Goal: Check status: Check status

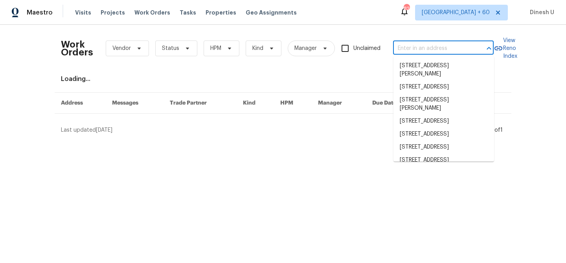
type input "[STREET_ADDRESS]"
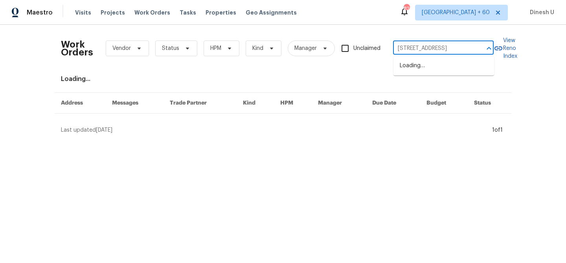
scroll to position [0, 37]
click at [418, 67] on li "[STREET_ADDRESS]" at bounding box center [443, 65] width 101 height 13
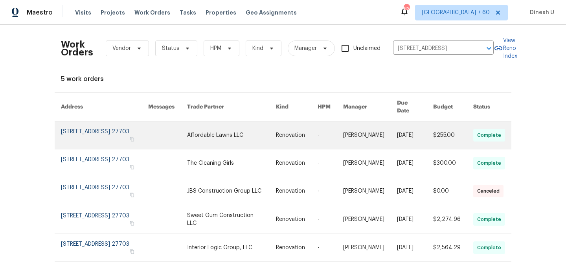
click at [108, 126] on link at bounding box center [104, 135] width 87 height 28
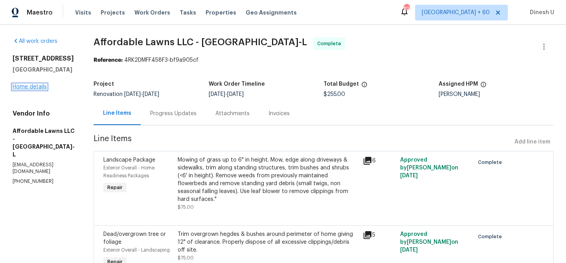
click at [37, 88] on link "Home details" at bounding box center [30, 87] width 34 height 6
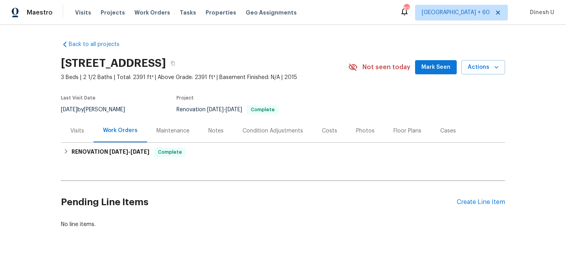
scroll to position [19, 0]
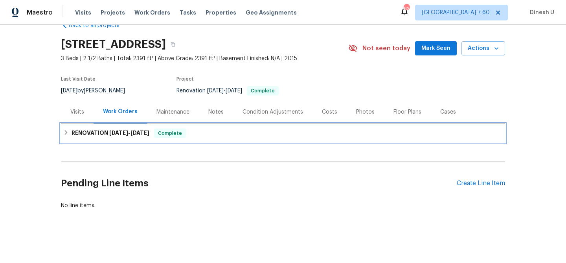
click at [143, 138] on div "RENOVATION [DATE] - [DATE] Complete" at bounding box center [283, 133] width 444 height 19
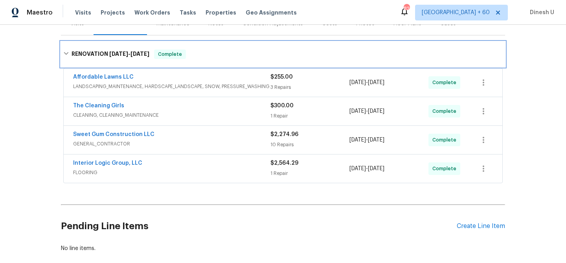
scroll to position [0, 0]
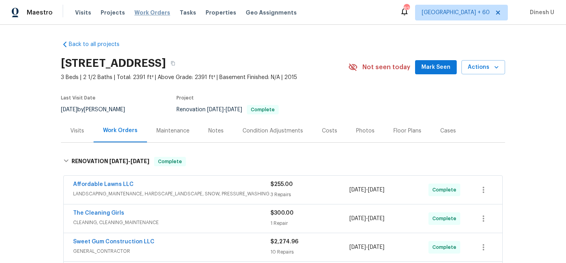
click at [149, 9] on span "Work Orders" at bounding box center [152, 13] width 36 height 8
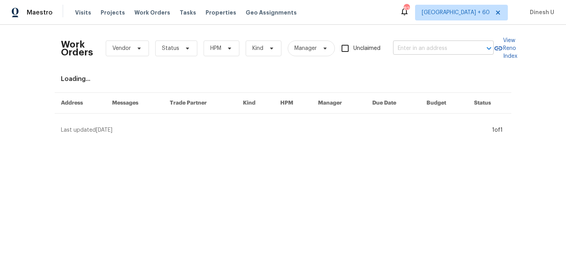
click at [408, 51] on input "text" at bounding box center [432, 48] width 79 height 12
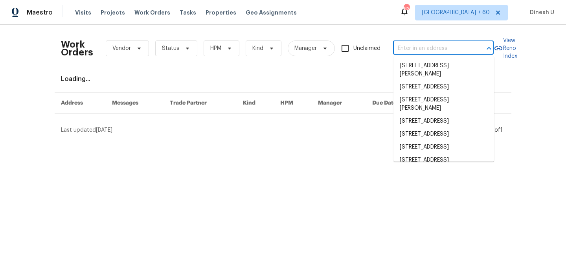
paste input "[STREET_ADDRESS][PERSON_NAME]"
type input "[STREET_ADDRESS][PERSON_NAME]"
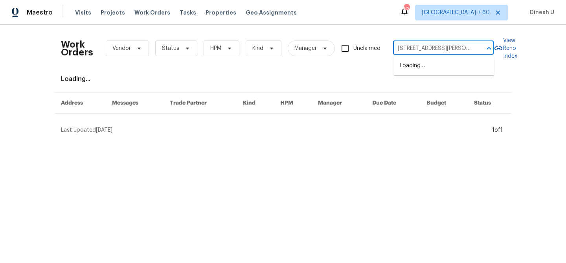
scroll to position [0, 12]
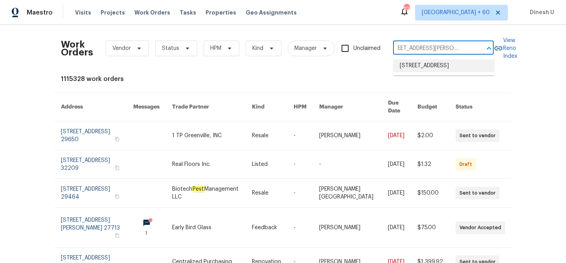
click at [402, 68] on li "[STREET_ADDRESS]" at bounding box center [443, 65] width 101 height 13
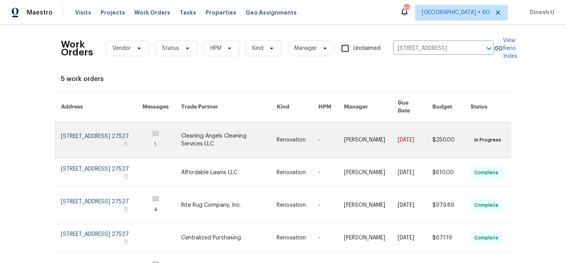
click at [90, 132] on link at bounding box center [101, 139] width 81 height 37
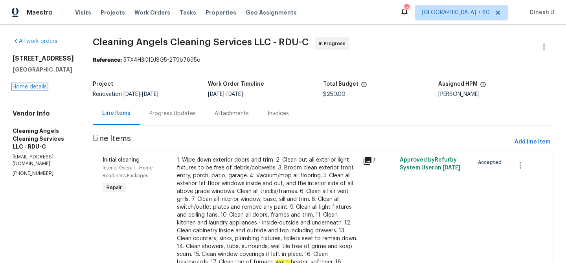
click at [33, 88] on link "Home details" at bounding box center [30, 87] width 34 height 6
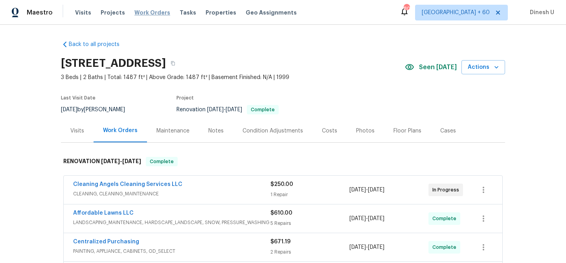
click at [143, 12] on span "Work Orders" at bounding box center [152, 13] width 36 height 8
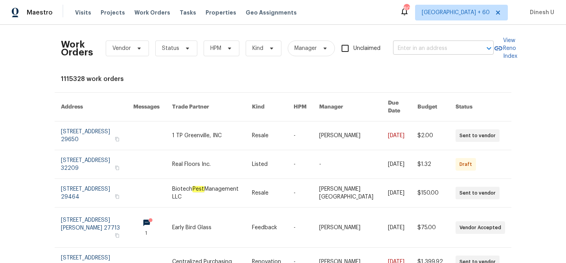
click at [416, 46] on input "text" at bounding box center [432, 48] width 79 height 12
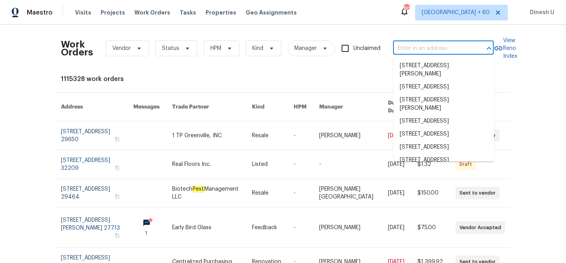
paste input "[STREET_ADDRESS]"
type input "[STREET_ADDRESS]"
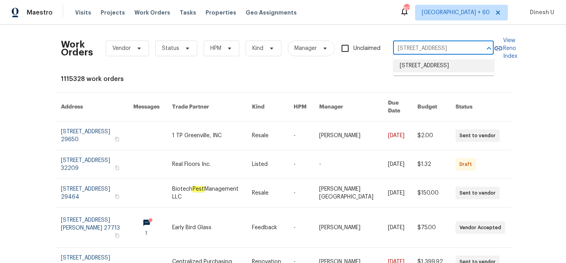
click at [414, 64] on li "[STREET_ADDRESS]" at bounding box center [443, 65] width 101 height 13
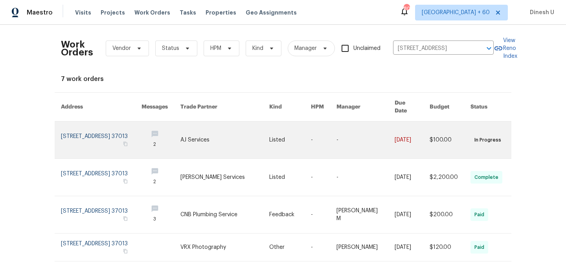
click at [74, 128] on link at bounding box center [101, 139] width 81 height 37
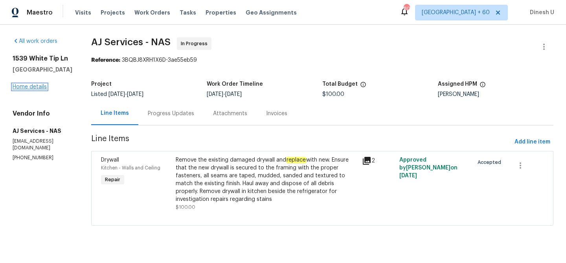
click at [36, 87] on link "Home details" at bounding box center [30, 87] width 34 height 6
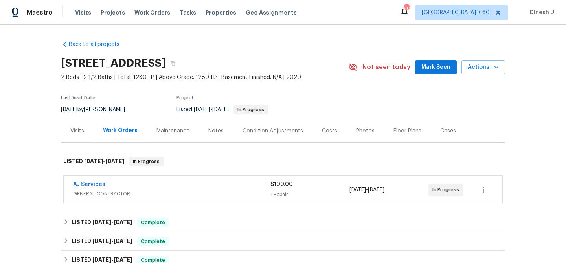
scroll to position [39, 0]
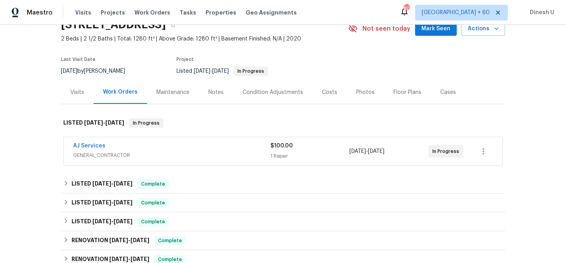
click at [273, 156] on div "1 Repair" at bounding box center [309, 156] width 79 height 8
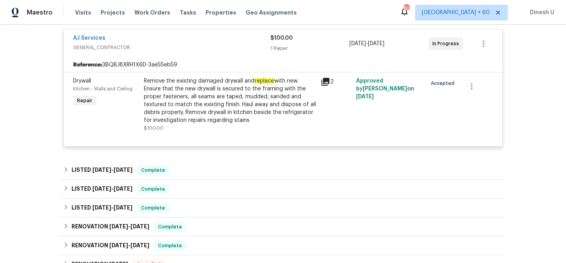
scroll to position [178, 0]
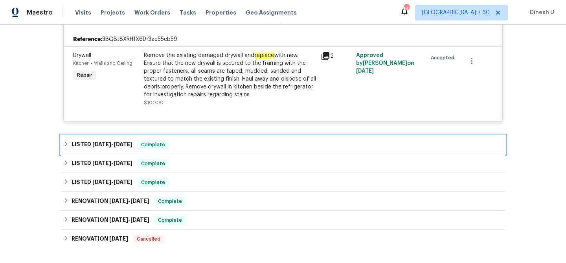
click at [113, 148] on h6 "LISTED [DATE] - [DATE]" at bounding box center [102, 144] width 61 height 9
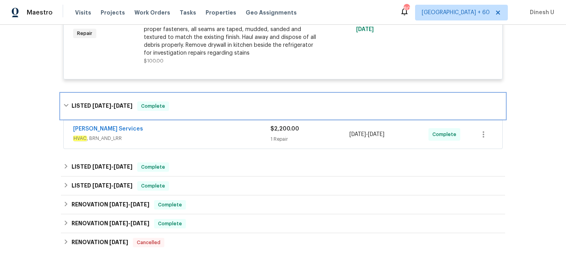
scroll to position [223, 0]
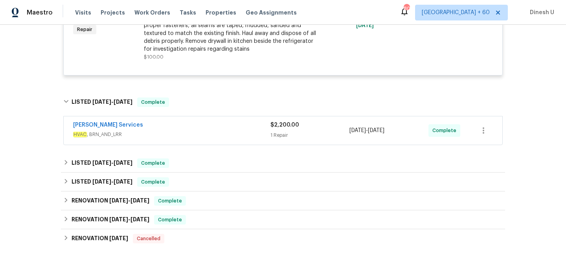
click at [277, 136] on div "1 Repair" at bounding box center [309, 135] width 79 height 8
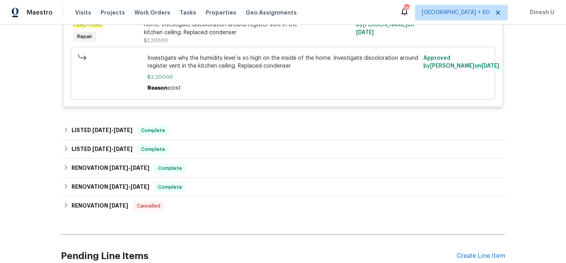
scroll to position [399, 0]
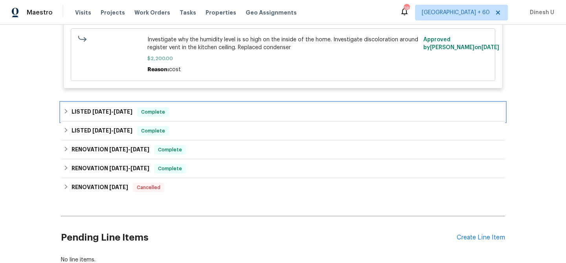
click at [137, 107] on div "LISTED [DATE] - [DATE] Complete" at bounding box center [283, 112] width 444 height 19
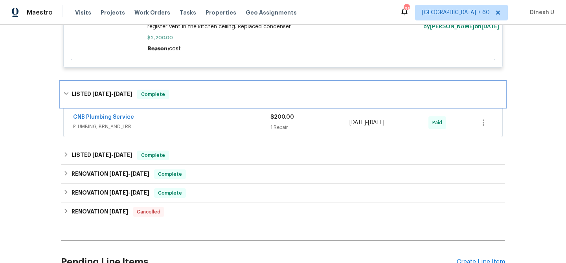
scroll to position [443, 0]
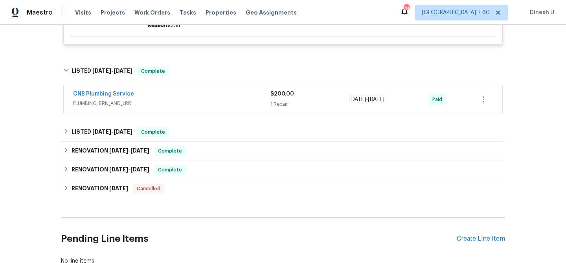
click at [280, 106] on div "1 Repair" at bounding box center [309, 104] width 79 height 8
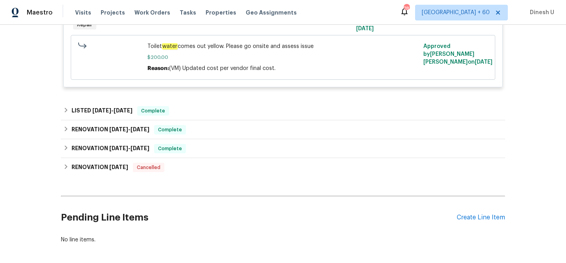
scroll to position [615, 0]
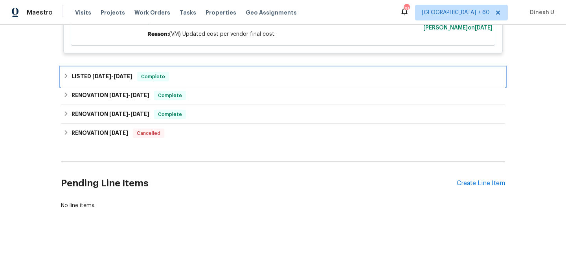
click at [110, 70] on div "LISTED [DATE] - [DATE] Complete" at bounding box center [283, 76] width 444 height 19
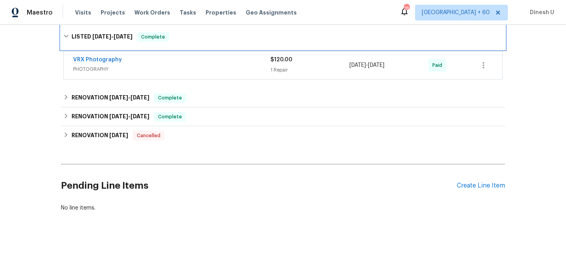
scroll to position [660, 0]
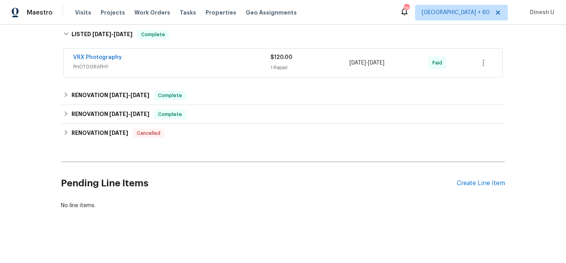
click at [277, 66] on div "1 Repair" at bounding box center [309, 68] width 79 height 8
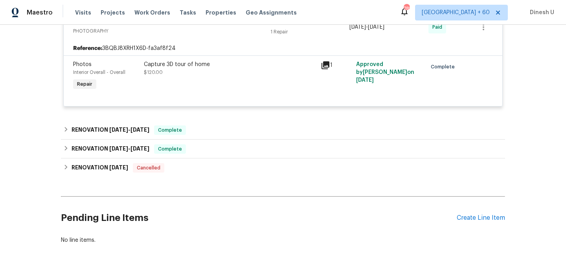
scroll to position [711, 0]
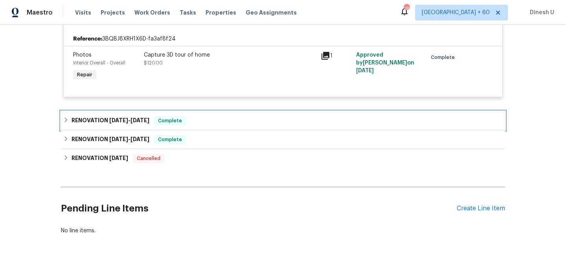
click at [141, 122] on span "[DATE]" at bounding box center [139, 121] width 19 height 6
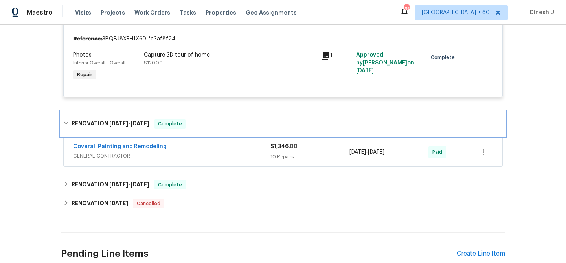
scroll to position [768, 0]
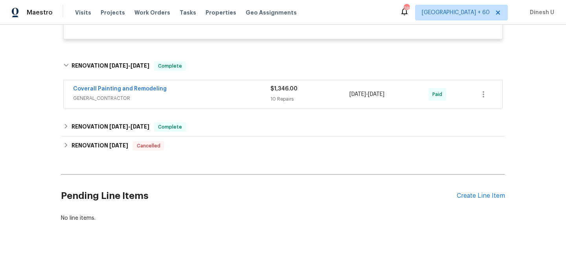
click at [285, 102] on div "10 Repairs" at bounding box center [309, 99] width 79 height 8
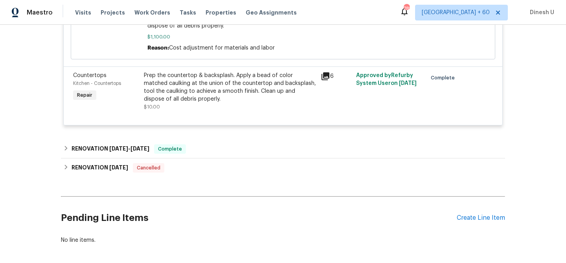
scroll to position [1430, 0]
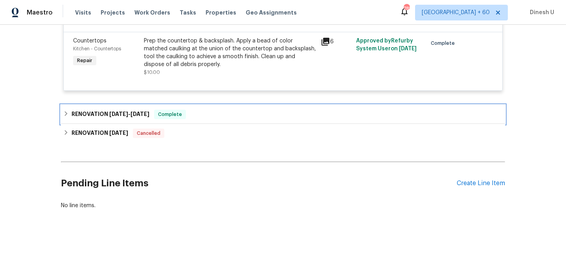
click at [125, 107] on div "RENOVATION [DATE] - [DATE] Complete" at bounding box center [283, 114] width 444 height 19
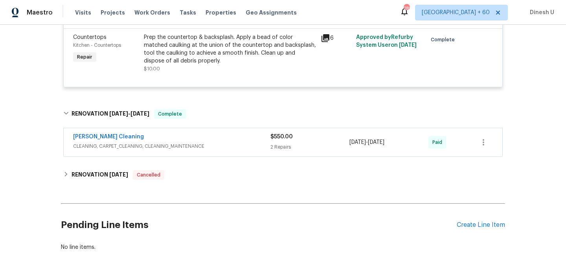
click at [278, 151] on div "2 Repairs" at bounding box center [309, 147] width 79 height 8
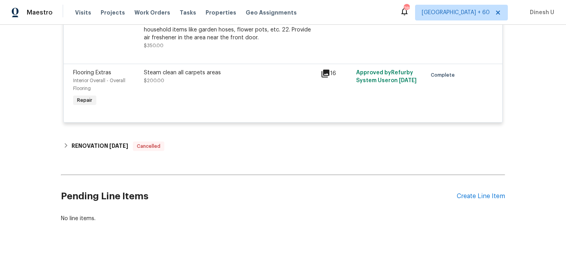
scroll to position [1752, 0]
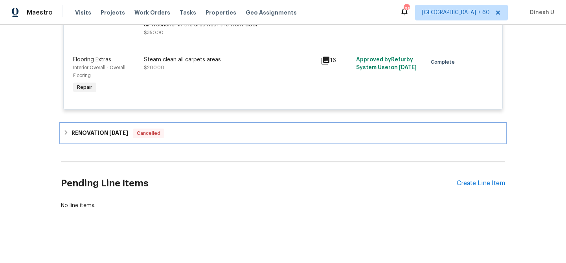
click at [121, 130] on span "[DATE]" at bounding box center [118, 133] width 19 height 6
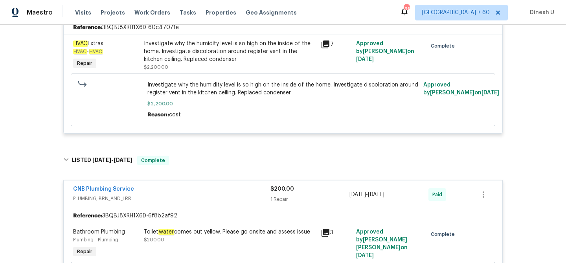
scroll to position [0, 0]
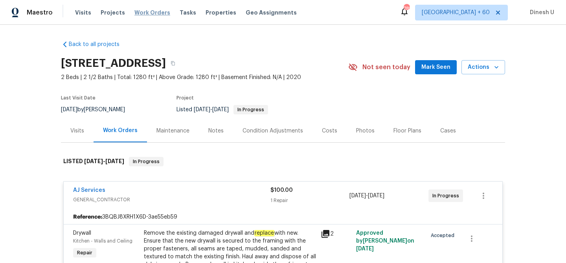
click at [151, 12] on span "Work Orders" at bounding box center [152, 13] width 36 height 8
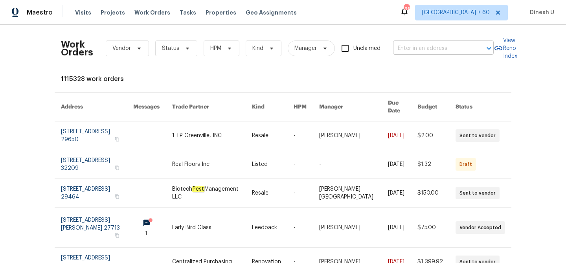
click at [426, 47] on input "text" at bounding box center [432, 48] width 79 height 12
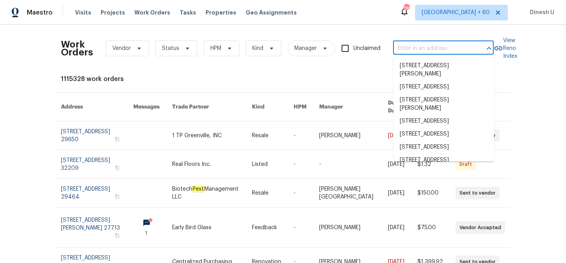
paste input "[STREET_ADDRESS]"
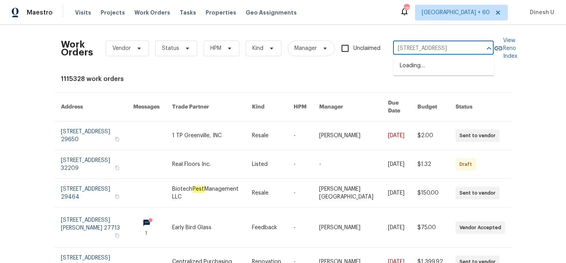
type input "[STREET_ADDRESS]"
click at [416, 67] on li "[STREET_ADDRESS]" at bounding box center [443, 65] width 101 height 13
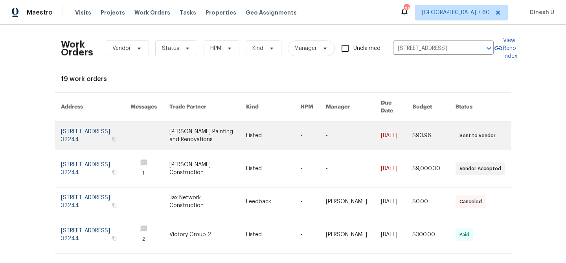
click at [87, 121] on link at bounding box center [96, 135] width 70 height 28
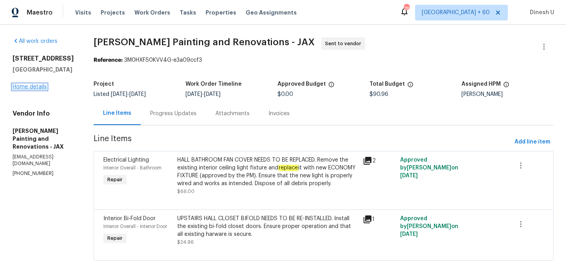
click at [39, 90] on link "Home details" at bounding box center [30, 87] width 34 height 6
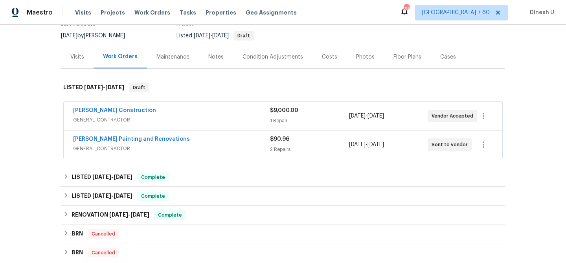
scroll to position [86, 0]
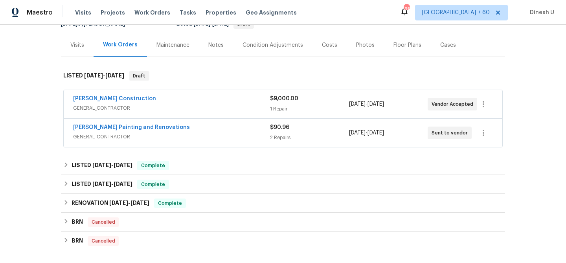
click at [285, 105] on div "1 Repair" at bounding box center [309, 109] width 79 height 8
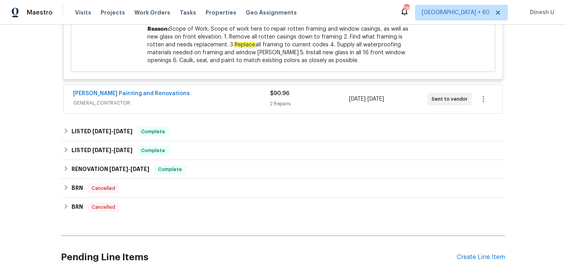
scroll to position [304, 0]
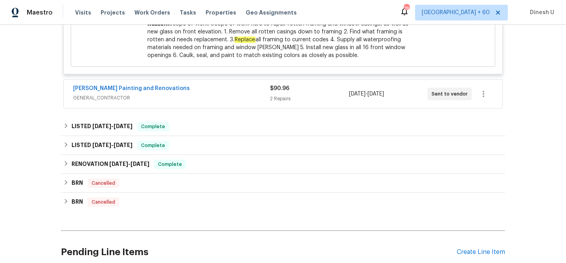
click at [284, 102] on div "2 Repairs" at bounding box center [309, 99] width 79 height 8
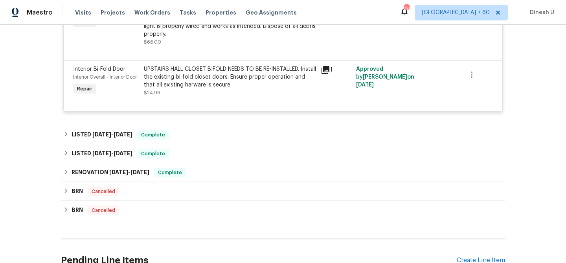
scroll to position [439, 0]
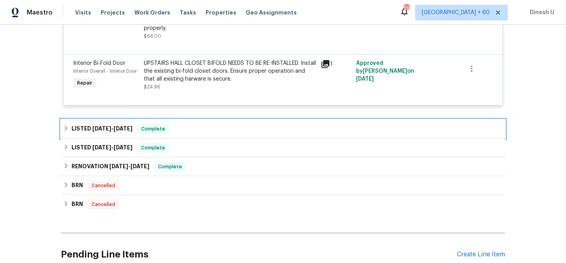
click at [132, 127] on span "[DATE]" at bounding box center [123, 129] width 19 height 6
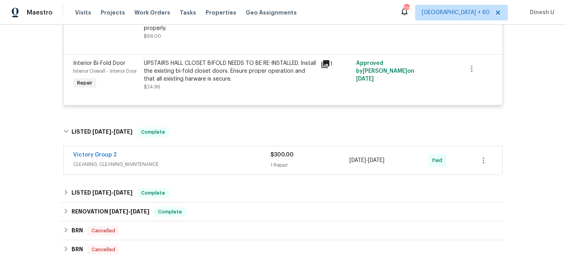
click at [267, 163] on span "CLEANING, CLEANING_MAINTENANCE" at bounding box center [171, 164] width 197 height 8
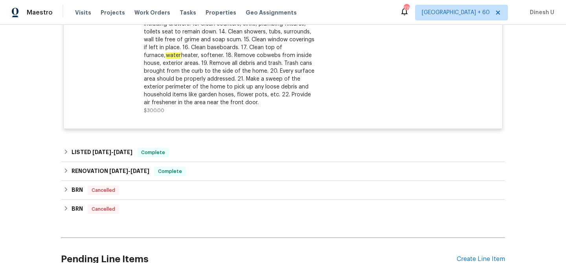
scroll to position [710, 0]
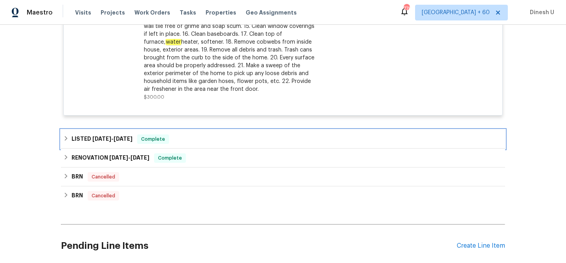
click at [120, 137] on span "[DATE]" at bounding box center [123, 139] width 19 height 6
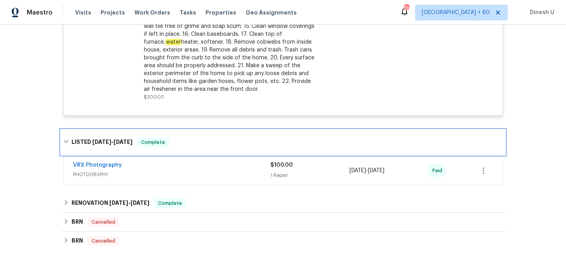
scroll to position [788, 0]
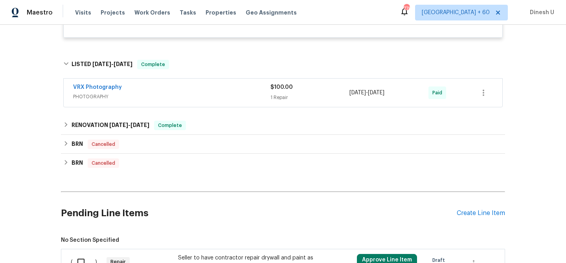
click at [282, 100] on div "1 Repair" at bounding box center [309, 98] width 79 height 8
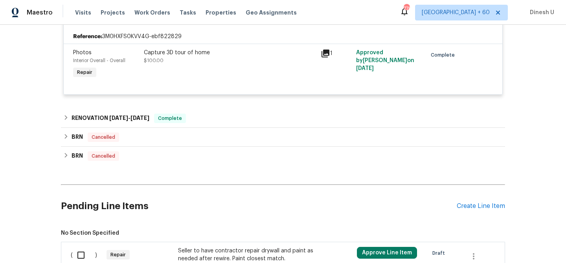
scroll to position [888, 0]
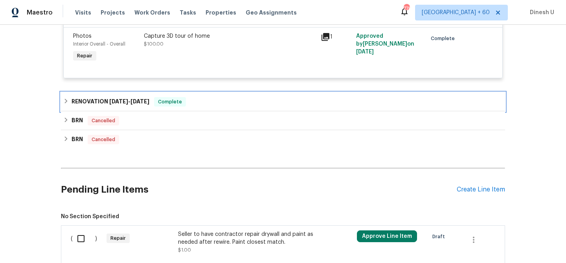
click at [147, 99] on h6 "RENOVATION [DATE] - [DATE]" at bounding box center [111, 101] width 78 height 9
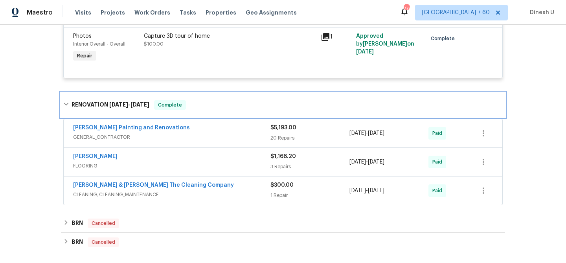
scroll to position [905, 0]
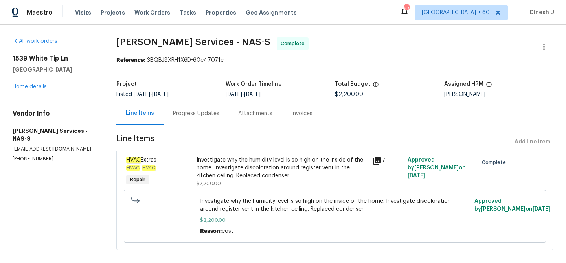
click at [190, 110] on div "Progress Updates" at bounding box center [196, 114] width 46 height 8
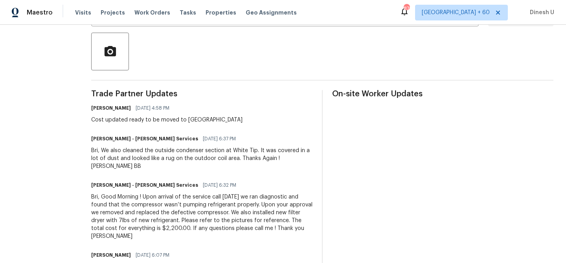
scroll to position [191, 0]
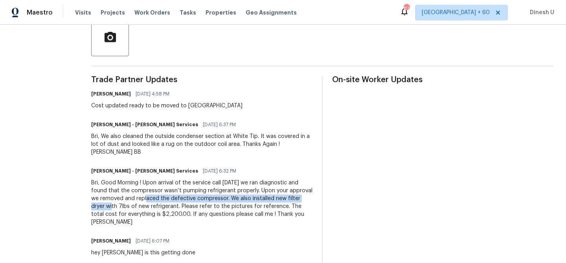
drag, startPoint x: 138, startPoint y: 191, endPoint x: 313, endPoint y: 191, distance: 174.9
click at [313, 191] on div "Trade Partner Updates Brianna Bidco 08/26/2025 4:58 PM Cost updated ready to be…" at bounding box center [322, 171] width 462 height 190
copy div "eplaced the defective compressor. We also installed new filter dryer"
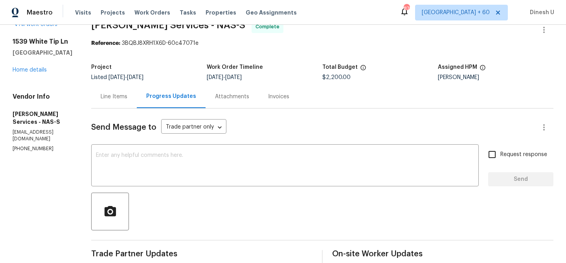
scroll to position [0, 0]
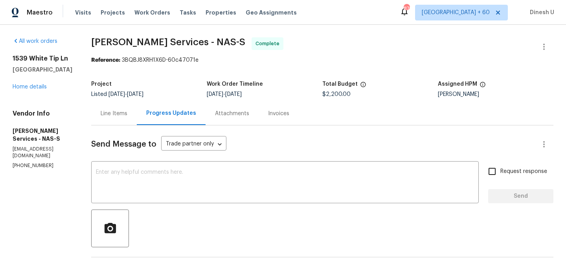
click at [126, 112] on div "Line Items" at bounding box center [114, 114] width 27 height 8
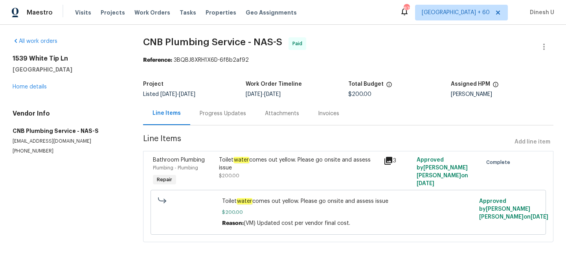
click at [217, 107] on div "Progress Updates" at bounding box center [222, 113] width 65 height 23
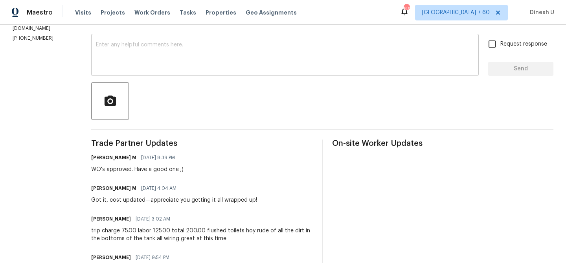
scroll to position [124, 0]
